Goal: Transaction & Acquisition: Obtain resource

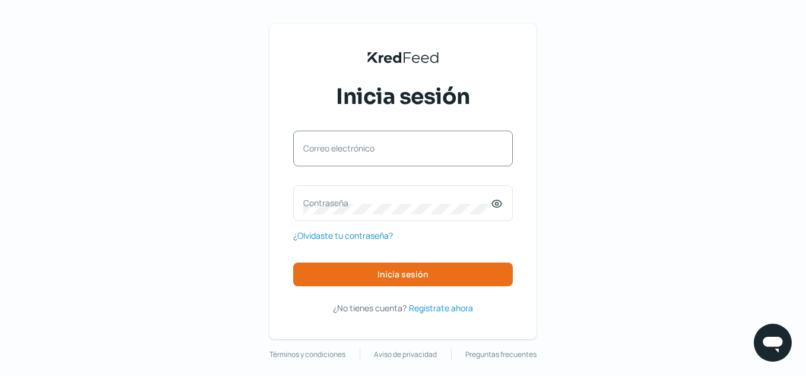
click at [413, 145] on label "Correo electrónico" at bounding box center [397, 147] width 188 height 11
click at [413, 149] on input "Correo electrónico" at bounding box center [402, 154] width 199 height 11
type input "[DOMAIN_NAME][EMAIL_ADDRESS][DOMAIN_NAME]"
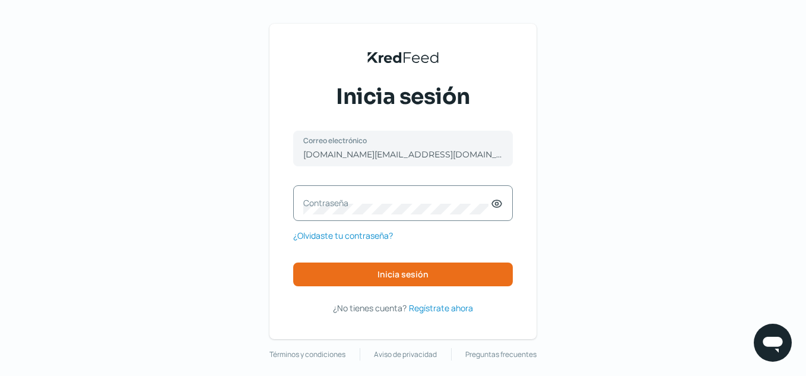
click at [372, 201] on label "Contraseña" at bounding box center [397, 202] width 188 height 11
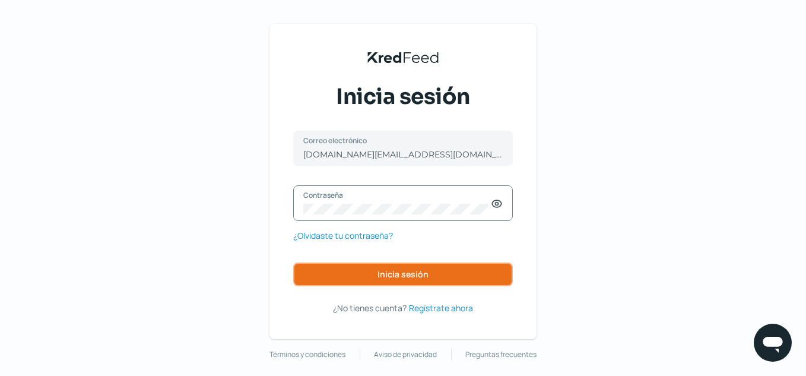
click at [364, 280] on button "Inicia sesión" at bounding box center [403, 274] width 220 height 24
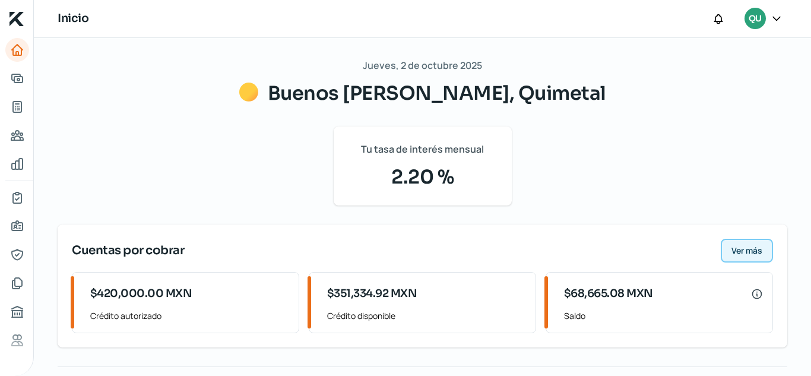
click at [731, 253] on span "Ver más" at bounding box center [746, 250] width 31 height 8
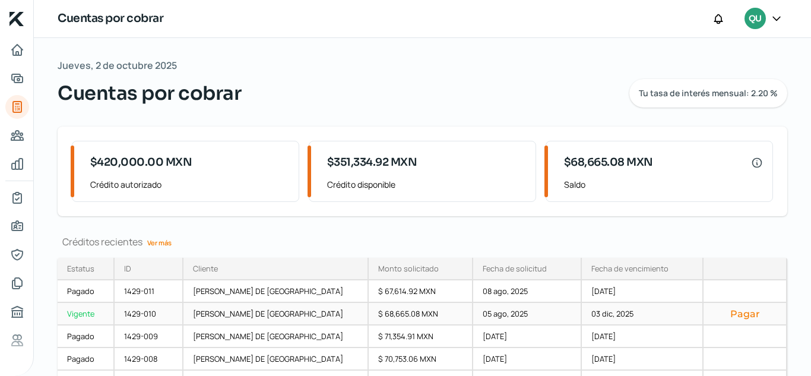
click at [91, 313] on div "Vigente" at bounding box center [86, 314] width 57 height 23
click at [12, 110] on icon "Tus créditos" at bounding box center [17, 107] width 14 height 14
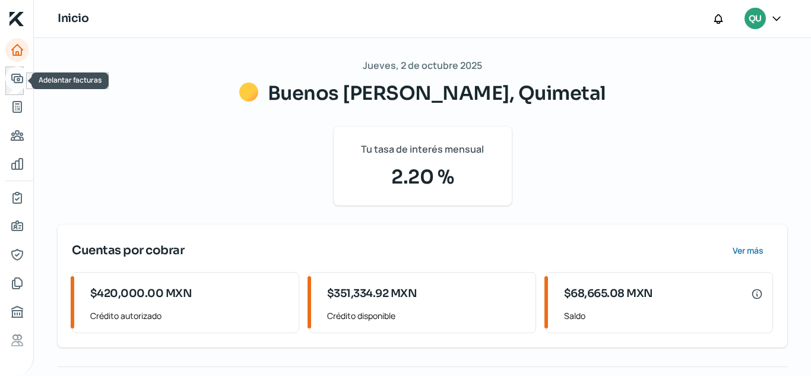
click at [20, 80] on icon "Adelantar facturas" at bounding box center [17, 78] width 11 height 8
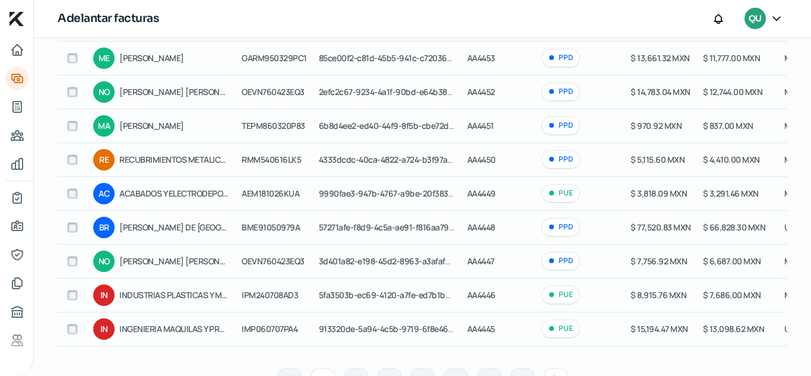
scroll to position [225, 0]
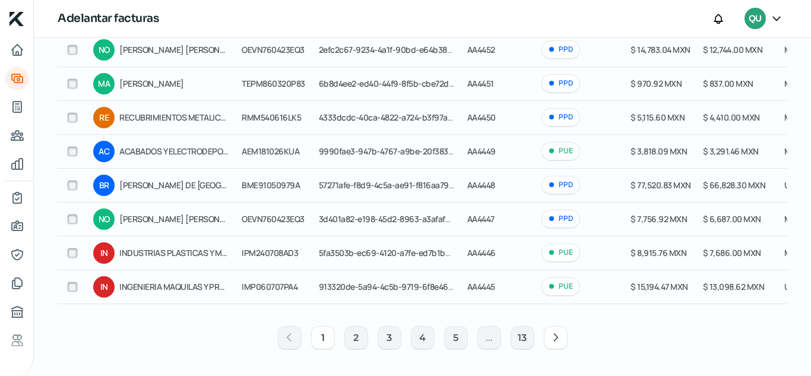
click at [72, 180] on input "checkbox" at bounding box center [72, 185] width 11 height 11
checkbox input "true"
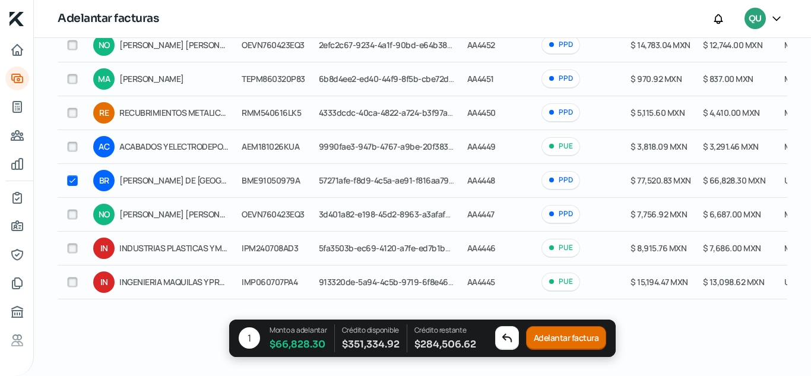
checkbox input "true"
checkbox input "false"
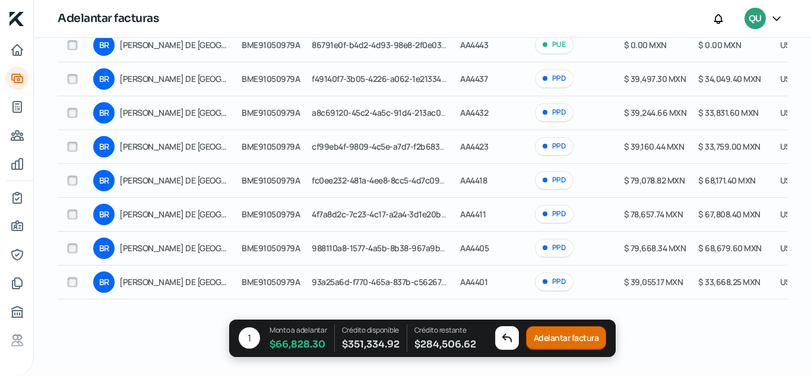
click at [553, 340] on button "Adelantar factura" at bounding box center [566, 339] width 81 height 24
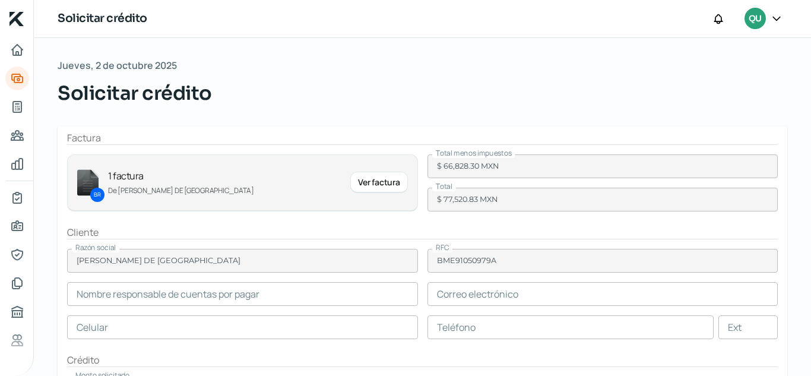
type input "[PERSON_NAME]"
type input "[EMAIL_ADDRESS][DOMAIN_NAME]"
type input "81 - 8332 - 0444"
type input "81 - 8332 - 0986"
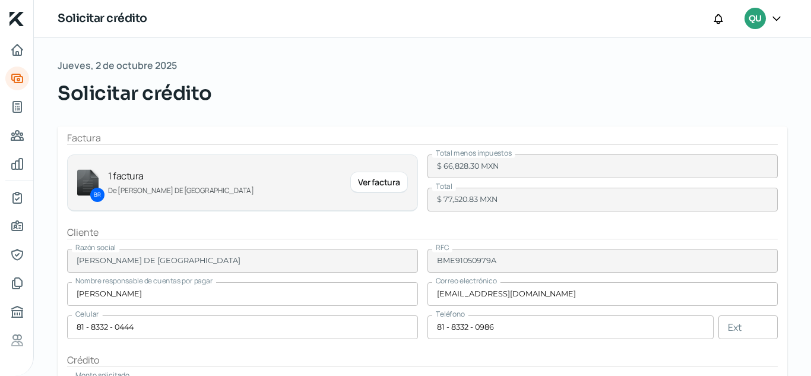
click at [359, 184] on div "Ver factura" at bounding box center [378, 182] width 57 height 21
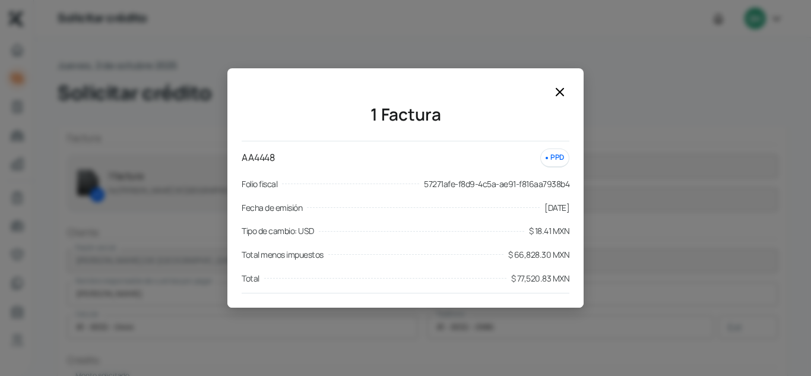
click at [559, 91] on icon at bounding box center [559, 91] width 7 height 7
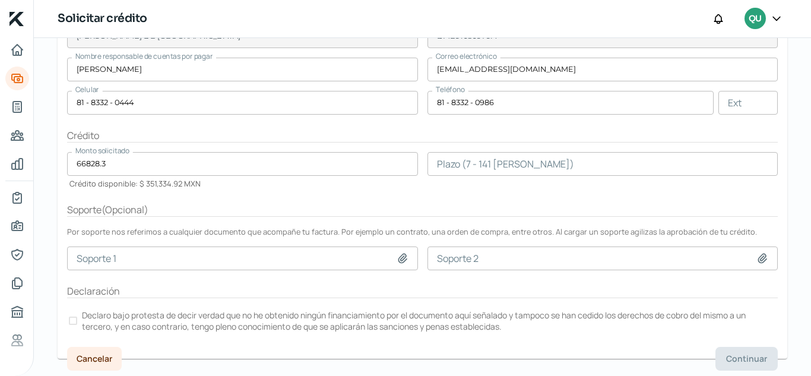
scroll to position [226, 0]
click at [398, 254] on icon at bounding box center [402, 256] width 8 height 9
type input "C:\fakepath\Orden de Compra 1612.pdf"
type input "Orden de Compra 1612.pdf"
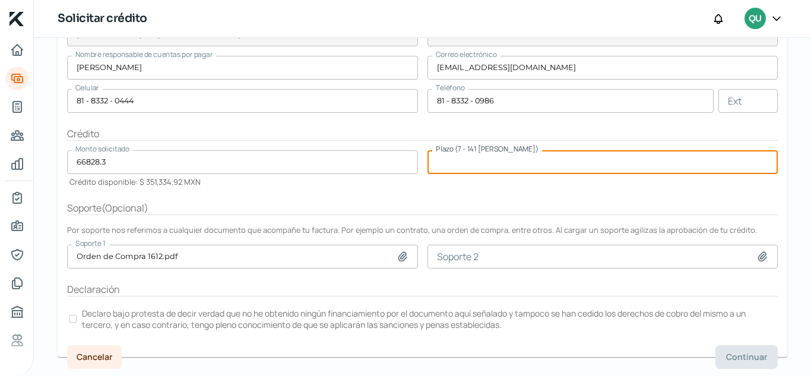
click at [474, 169] on input "number" at bounding box center [602, 162] width 351 height 24
type input "120"
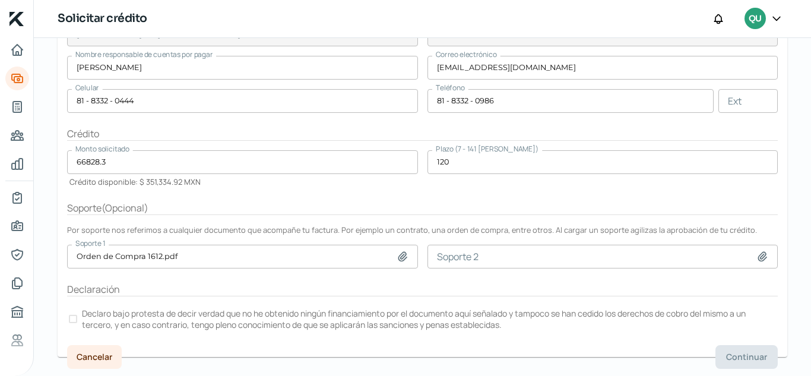
click at [476, 196] on form "Factura BR 1 factura [PERSON_NAME] DE MEXICO Ver factura Total menos impuestos …" at bounding box center [423, 128] width 730 height 457
click at [71, 320] on div at bounding box center [73, 319] width 8 height 8
click at [726, 354] on span "Continuar" at bounding box center [746, 357] width 41 height 8
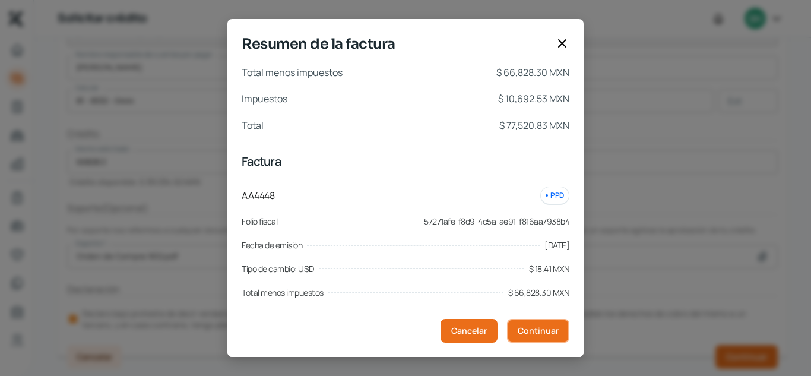
click at [525, 337] on button "Continuar" at bounding box center [538, 331] width 62 height 24
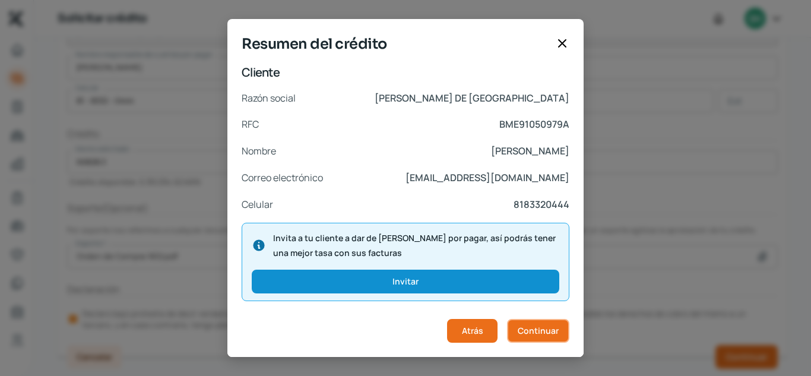
click at [522, 336] on button "Continuar" at bounding box center [538, 331] width 62 height 24
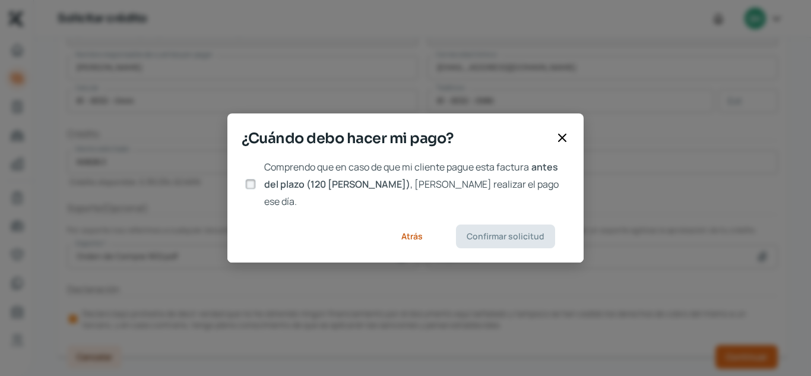
click at [251, 186] on input "Comprendo que en caso de que mi cliente pague esta factura antes del plazo (120…" at bounding box center [250, 184] width 11 height 11
checkbox input "true"
click at [461, 230] on button "Confirmar solicitud" at bounding box center [505, 236] width 99 height 24
